Goal: Use online tool/utility: Utilize a website feature to perform a specific function

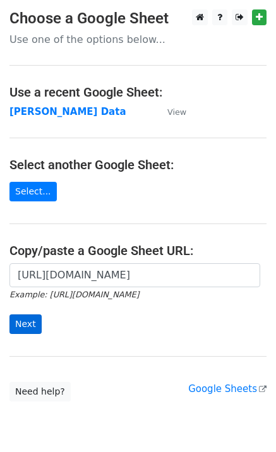
scroll to position [0, 377]
type input "https://docs.google.com/spreadsheets/d/1Ken92x-fsdBwPq8425uLzeon7QAVa5789UdLiBg…"
click at [30, 322] on input "Next" at bounding box center [25, 324] width 32 height 20
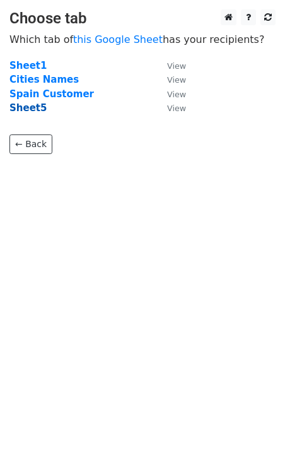
click at [24, 110] on strong "Sheet5" at bounding box center [27, 107] width 37 height 11
